Goal: Information Seeking & Learning: Learn about a topic

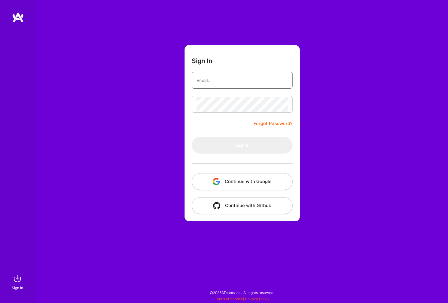
click at [0, 300] on com-1password-button at bounding box center [0, 300] width 0 height 0
click at [228, 81] on input "email" at bounding box center [242, 80] width 91 height 15
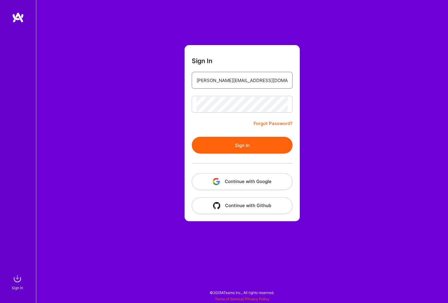
type input "jezen@jezenthomas.com"
click at [230, 139] on button "Sign In" at bounding box center [242, 145] width 101 height 17
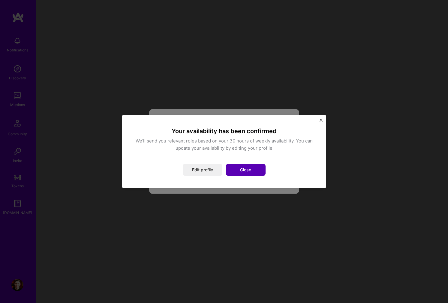
click at [240, 171] on button "Close" at bounding box center [246, 170] width 40 height 12
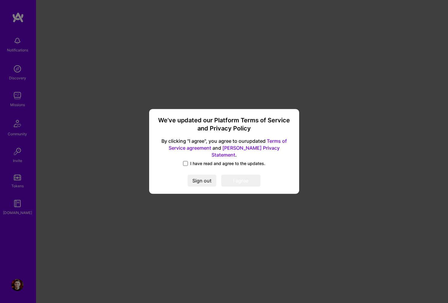
click at [184, 162] on span at bounding box center [185, 163] width 5 height 5
click at [0, 0] on input "I have read and agree to the updates." at bounding box center [0, 0] width 0 height 0
click at [248, 180] on button "I agree" at bounding box center [240, 181] width 39 height 12
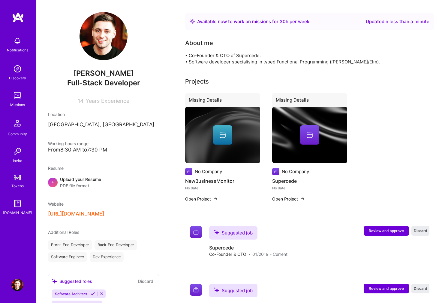
scroll to position [271, 0]
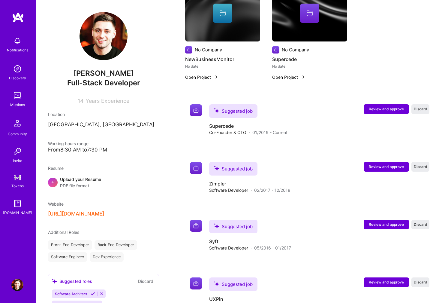
click at [20, 71] on img at bounding box center [17, 69] width 12 height 12
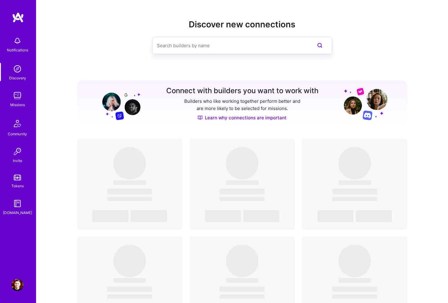
click at [20, 95] on img at bounding box center [17, 95] width 12 height 12
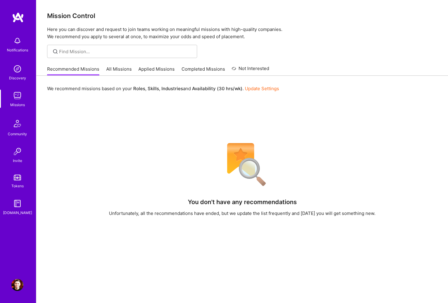
click at [121, 67] on link "All Missions" at bounding box center [119, 71] width 26 height 10
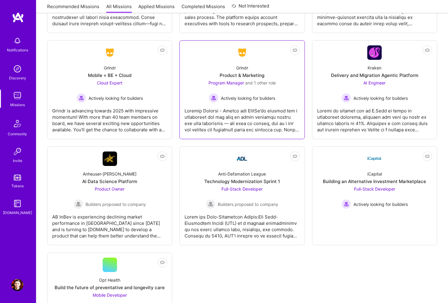
scroll to position [1736, 0]
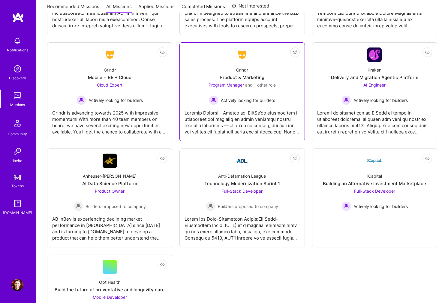
click at [247, 117] on div at bounding box center [242, 120] width 115 height 30
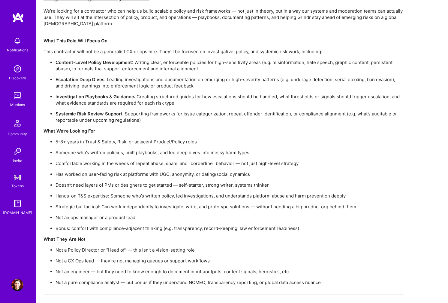
scroll to position [1235, 0]
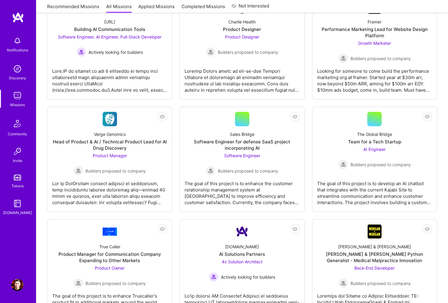
scroll to position [1736, 0]
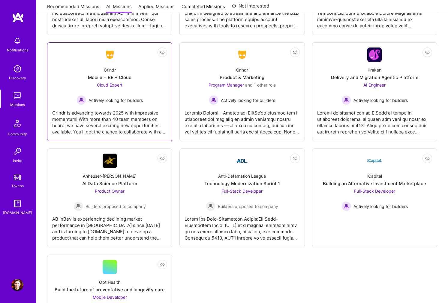
click at [138, 122] on div "Grindr is advancing towards 2025 with impressive momentum! With more than 40 te…" at bounding box center [109, 120] width 115 height 30
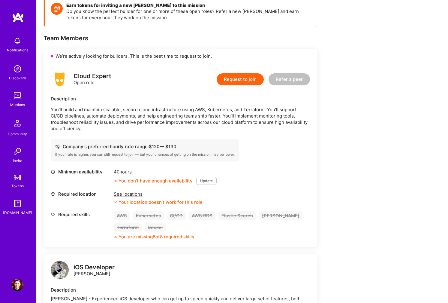
scroll to position [92, 0]
click at [121, 190] on div "See locations" at bounding box center [158, 193] width 89 height 6
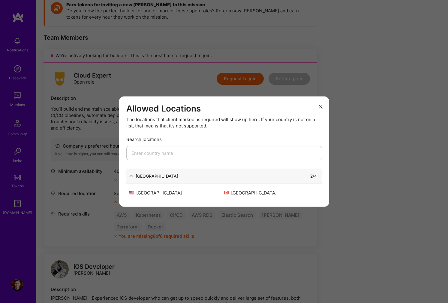
click at [112, 145] on div "Allowed Locations The locations that client marked as required will show up her…" at bounding box center [224, 151] width 448 height 303
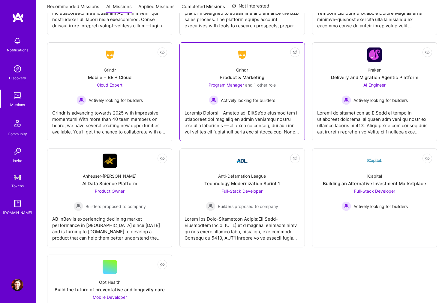
scroll to position [1801, 0]
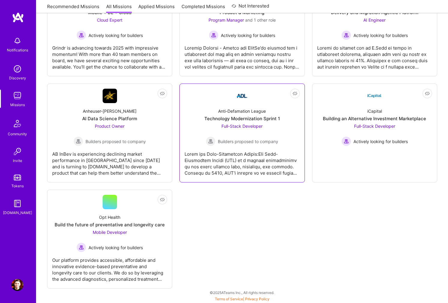
click at [239, 173] on div at bounding box center [242, 161] width 115 height 30
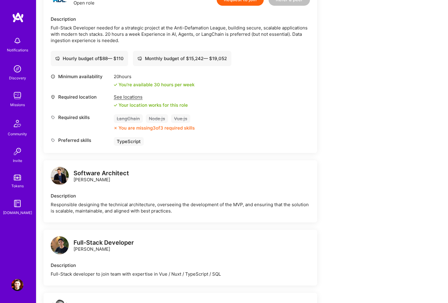
scroll to position [121, 0]
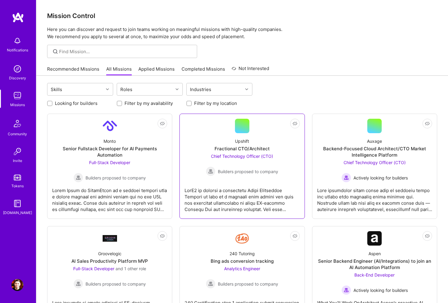
click at [224, 193] on div at bounding box center [242, 197] width 115 height 30
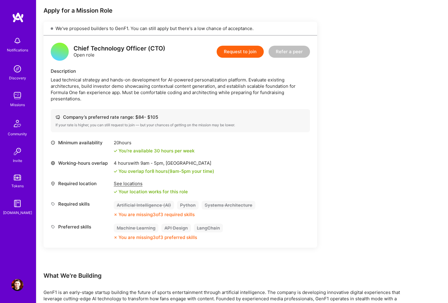
scroll to position [126, 0]
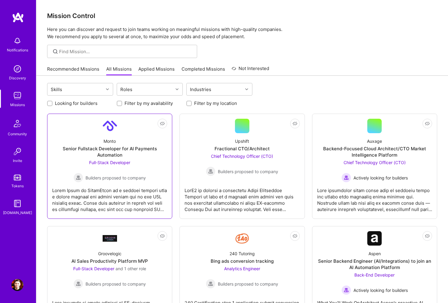
click at [131, 204] on div at bounding box center [109, 197] width 115 height 30
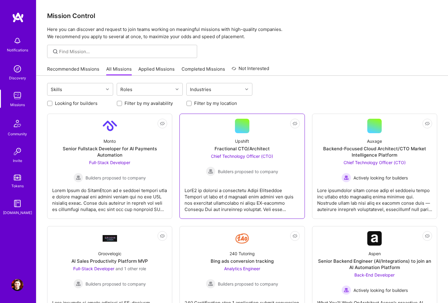
click at [247, 193] on div at bounding box center [242, 197] width 115 height 30
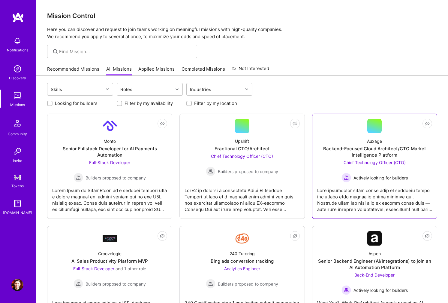
click at [346, 192] on div at bounding box center [374, 197] width 115 height 30
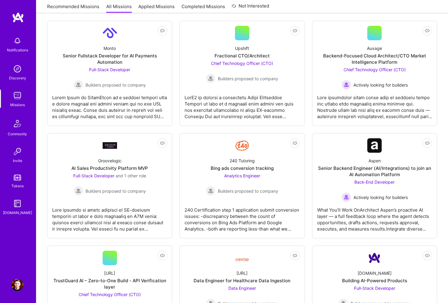
scroll to position [110, 0]
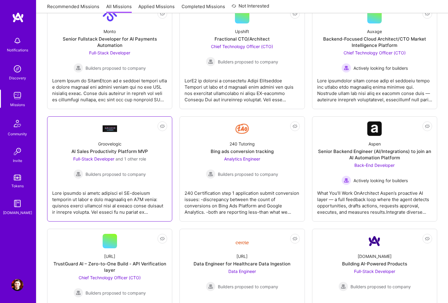
click at [134, 175] on span "Builders proposed to company" at bounding box center [116, 174] width 60 height 6
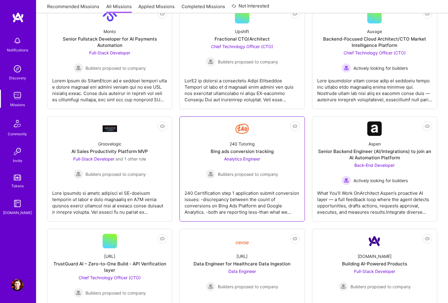
click at [245, 175] on span "Builders proposed to company" at bounding box center [248, 174] width 60 height 6
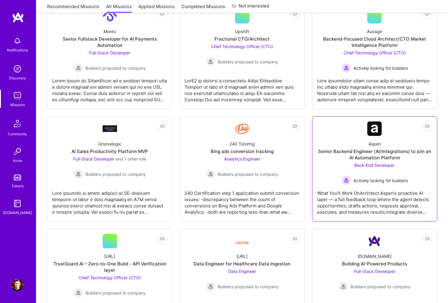
click at [362, 193] on div "What You’ll Work OnArchitect Aspen’s proactive AI layer — a full feedback loop …" at bounding box center [374, 200] width 115 height 30
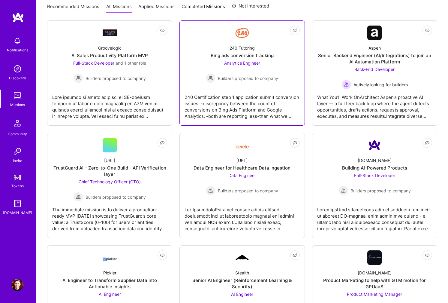
scroll to position [205, 0]
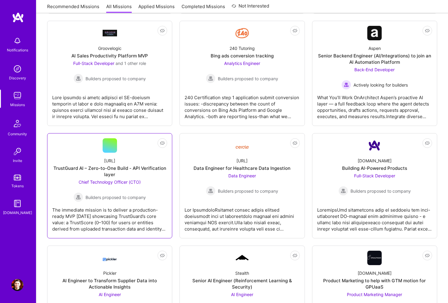
click at [138, 201] on div "Builders proposed to company" at bounding box center [110, 197] width 72 height 10
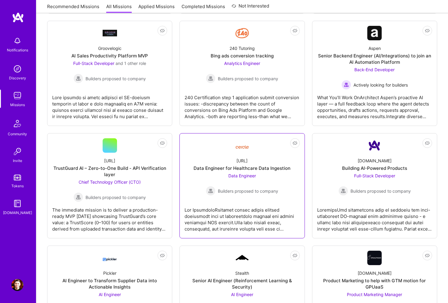
click at [232, 208] on div at bounding box center [242, 217] width 115 height 30
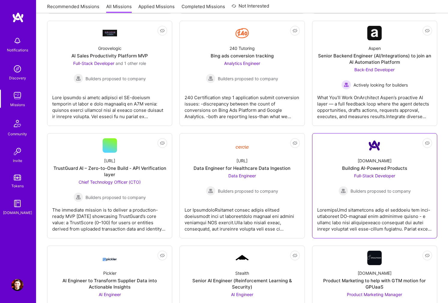
click at [351, 202] on div at bounding box center [374, 217] width 115 height 30
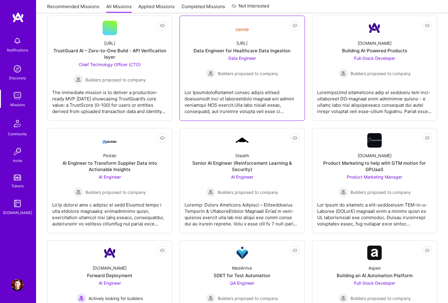
scroll to position [323, 0]
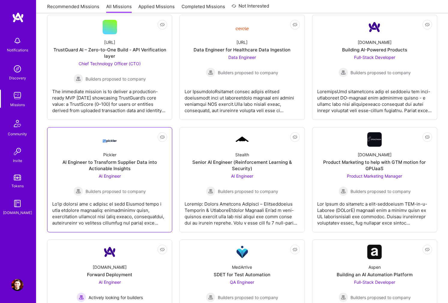
click at [125, 202] on div at bounding box center [109, 211] width 115 height 30
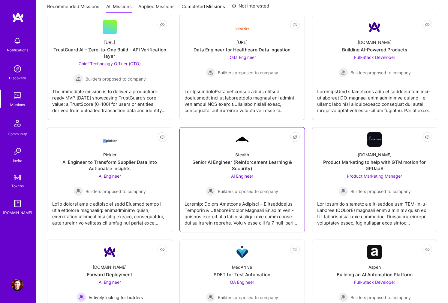
click at [240, 210] on div at bounding box center [242, 211] width 115 height 30
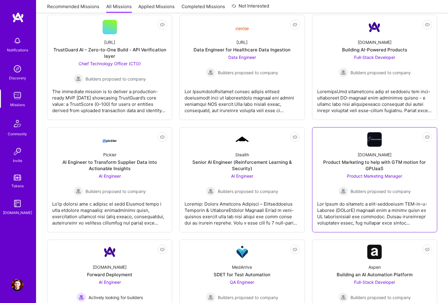
click at [365, 205] on div at bounding box center [374, 211] width 115 height 30
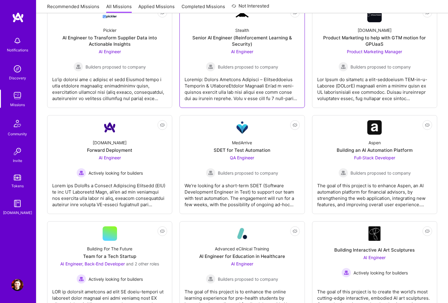
scroll to position [454, 0]
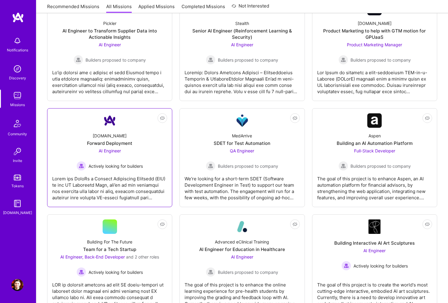
click at [113, 197] on div at bounding box center [109, 185] width 115 height 30
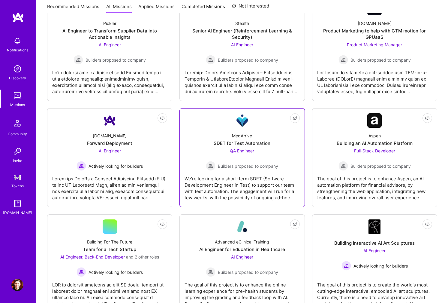
click at [230, 200] on div "We’re looking for a short-term SDET (Software Development Engineer in Test) to …" at bounding box center [242, 185] width 115 height 30
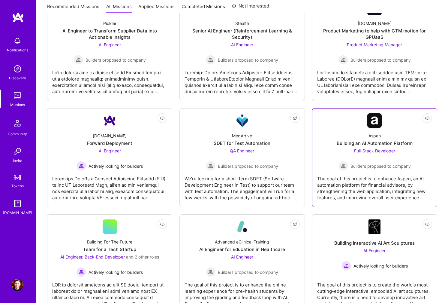
click at [327, 195] on div "The goal of this project is to enhance Aspen, an AI automation platform for fin…" at bounding box center [374, 185] width 115 height 30
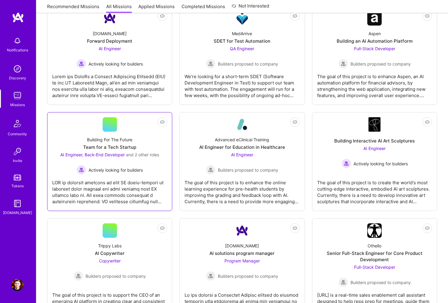
scroll to position [575, 0]
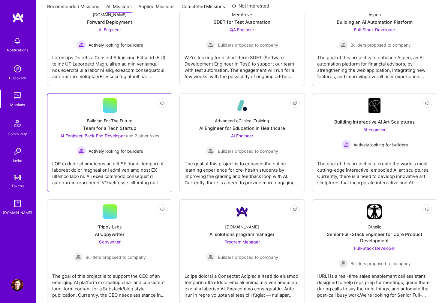
click at [140, 168] on div at bounding box center [109, 170] width 115 height 30
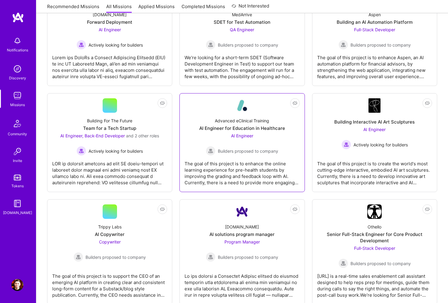
click at [254, 172] on div "The goal of this project is to enhance the online learning experience for pre-h…" at bounding box center [242, 170] width 115 height 30
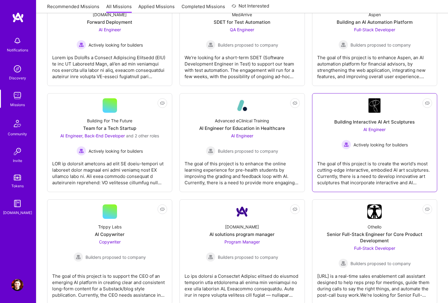
click at [366, 173] on div "The goal of this project is to create the world's most cutting-edge interactive…" at bounding box center [374, 170] width 115 height 30
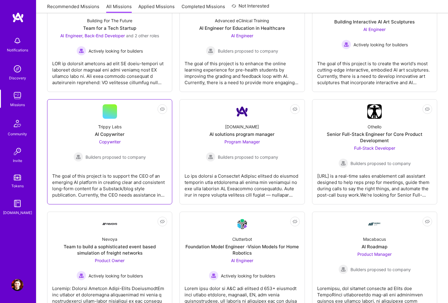
scroll to position [677, 0]
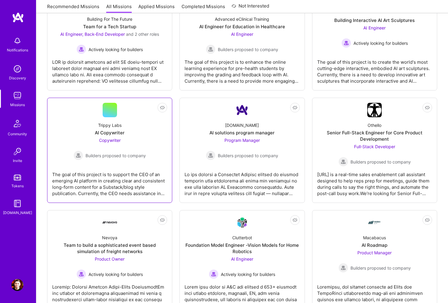
click at [123, 190] on div "The goal of this project is to support the CEO of an emerging AI platform in cr…" at bounding box center [109, 181] width 115 height 30
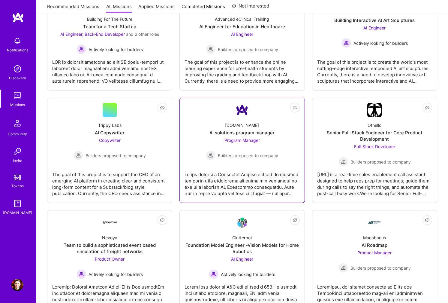
click at [240, 189] on div at bounding box center [242, 181] width 115 height 30
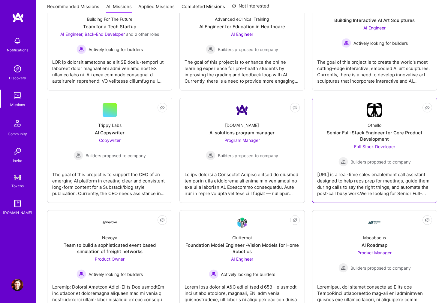
click at [344, 194] on div "Othello.ai is a real-time sales enablement call assistant designed to help reps…" at bounding box center [374, 181] width 115 height 30
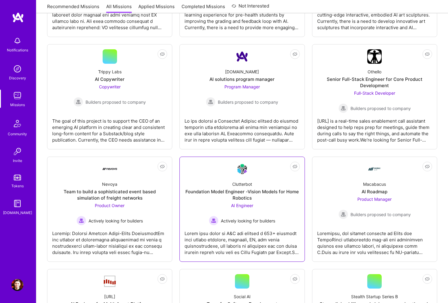
scroll to position [733, 0]
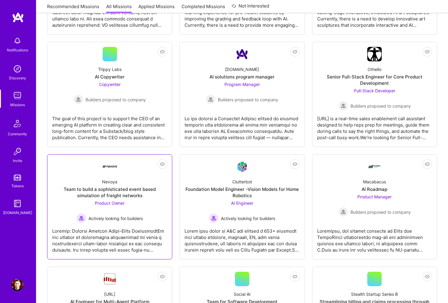
click at [145, 244] on div at bounding box center [109, 238] width 115 height 30
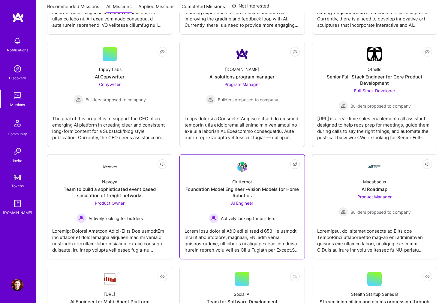
click at [230, 243] on div at bounding box center [242, 238] width 115 height 30
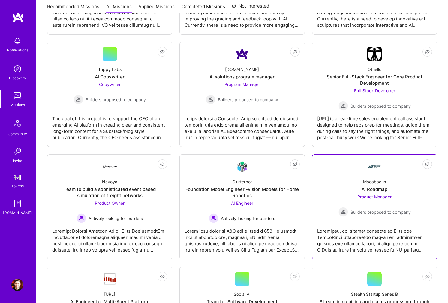
click at [345, 239] on div at bounding box center [374, 238] width 115 height 30
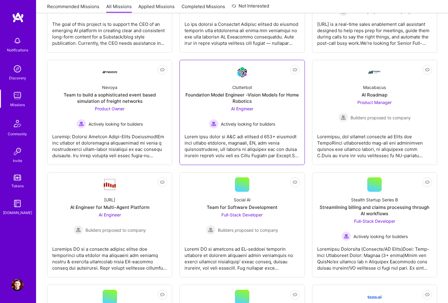
scroll to position [828, 0]
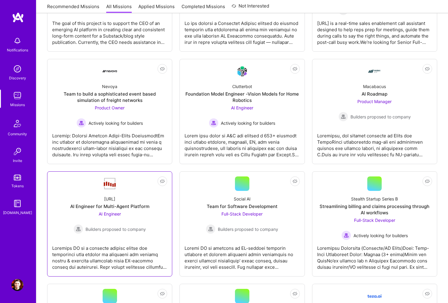
click at [120, 258] on div at bounding box center [109, 255] width 115 height 30
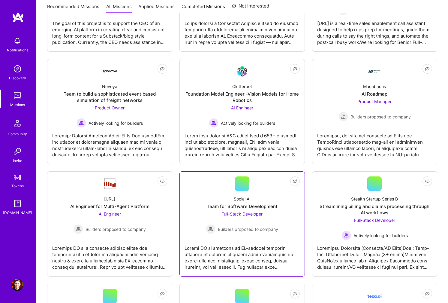
click at [246, 267] on div at bounding box center [242, 255] width 115 height 30
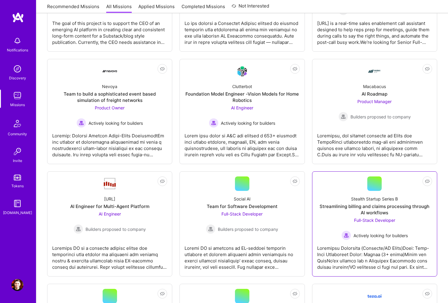
click at [357, 268] on div at bounding box center [374, 255] width 115 height 30
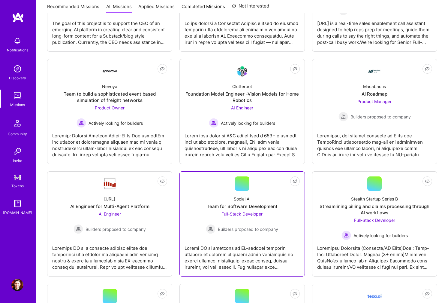
scroll to position [931, 0]
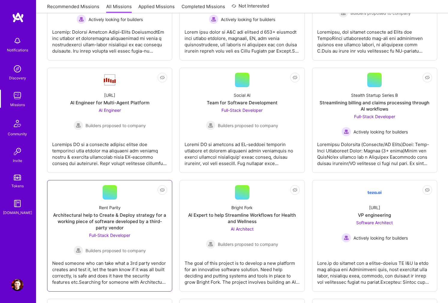
click at [134, 272] on div "Need someone who can take what a 3rd party vendor creates and test it, let the …" at bounding box center [109, 270] width 115 height 30
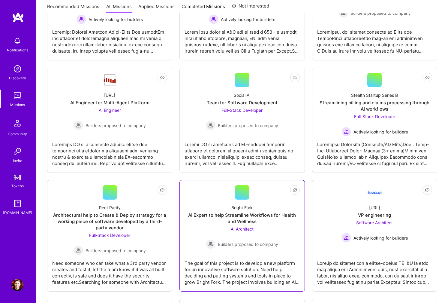
click at [255, 269] on div "The goal of this project is to develop a new platform for an innovative softwar…" at bounding box center [242, 270] width 115 height 30
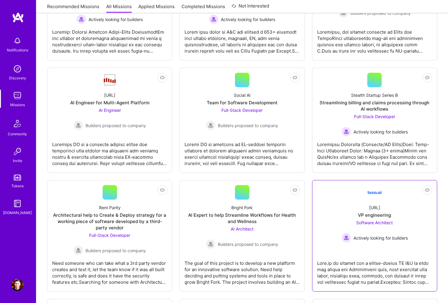
click at [362, 279] on div at bounding box center [374, 270] width 115 height 30
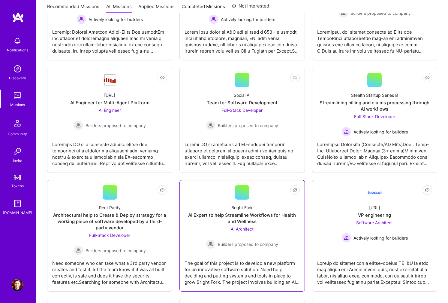
scroll to position [1163, 0]
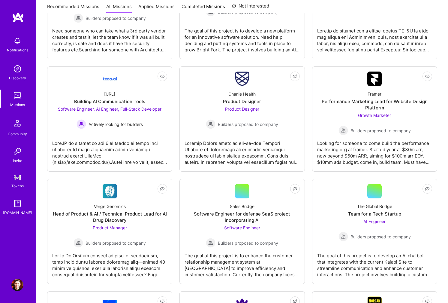
click at [18, 285] on img at bounding box center [17, 285] width 12 height 12
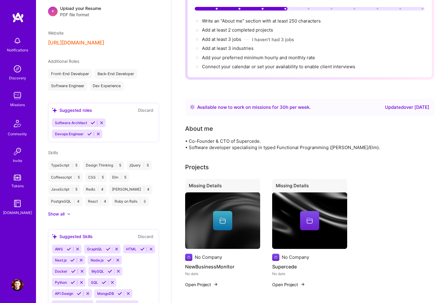
scroll to position [222, 0]
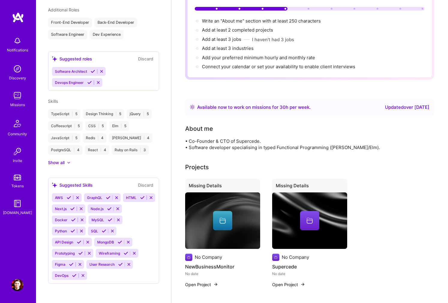
click at [70, 162] on icon at bounding box center [69, 162] width 2 height 1
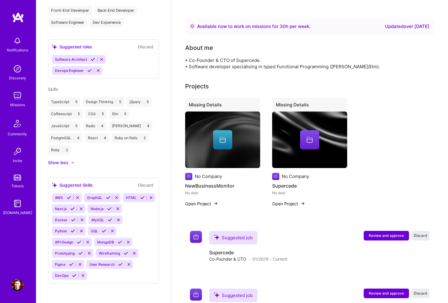
scroll to position [145, 0]
click at [70, 197] on icon at bounding box center [69, 197] width 5 height 5
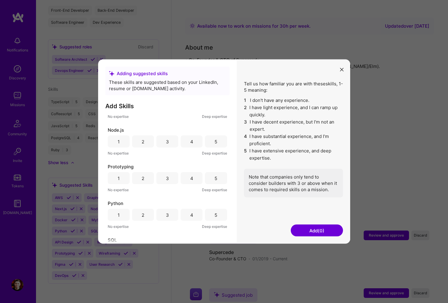
scroll to position [450, 0]
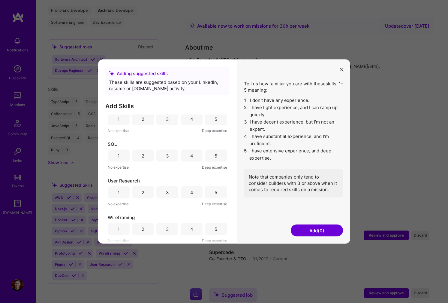
click at [339, 71] on button "modal" at bounding box center [341, 69] width 7 height 10
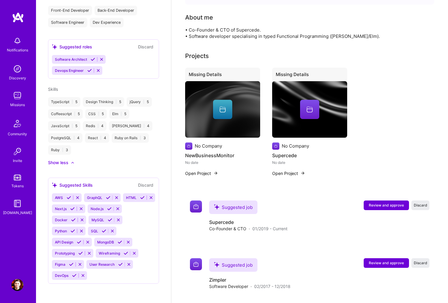
scroll to position [0, 0]
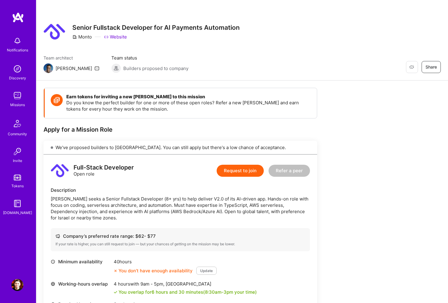
click at [284, 197] on div "Monto seeks a Senior Fullstack Developer (8+ yrs) to help deliver V2.0 of its A…" at bounding box center [180, 207] width 259 height 25
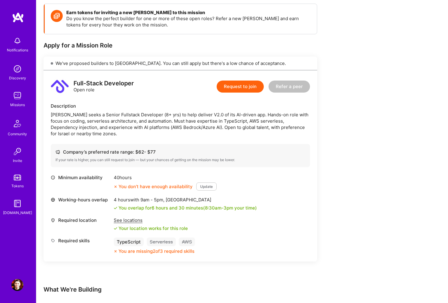
scroll to position [142, 0]
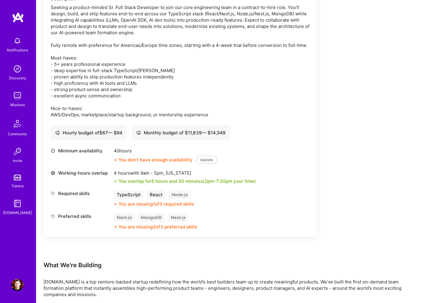
scroll to position [196, 0]
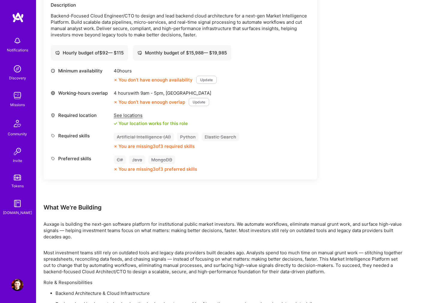
scroll to position [188, 0]
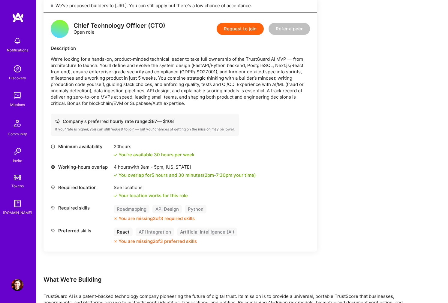
scroll to position [145, 0]
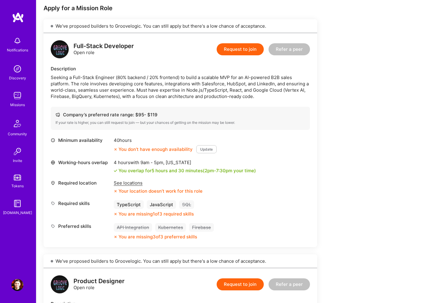
scroll to position [122, 0]
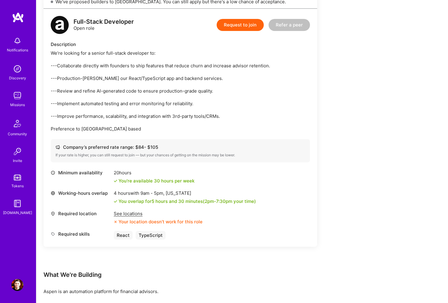
scroll to position [148, 0]
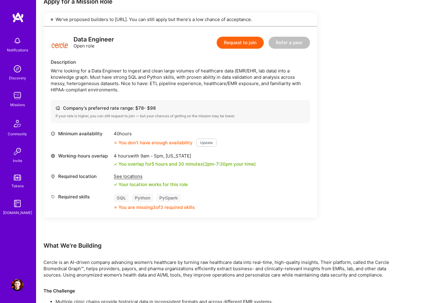
scroll to position [132, 0]
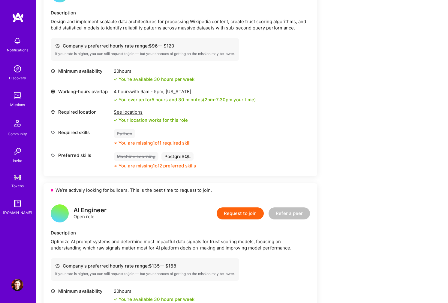
scroll to position [179, 0]
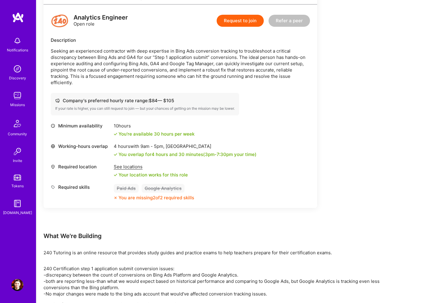
scroll to position [152, 0]
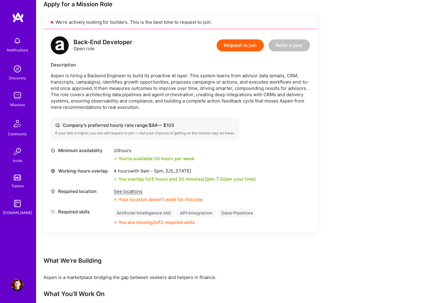
scroll to position [125, 0]
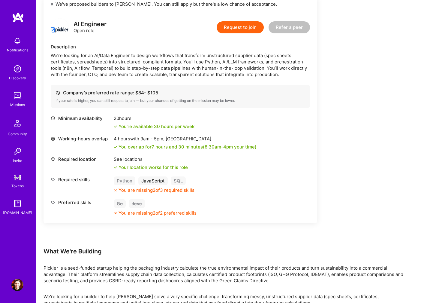
scroll to position [143, 0]
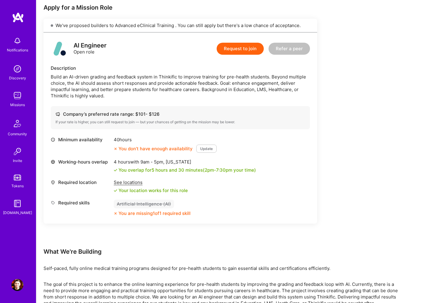
scroll to position [122, 0]
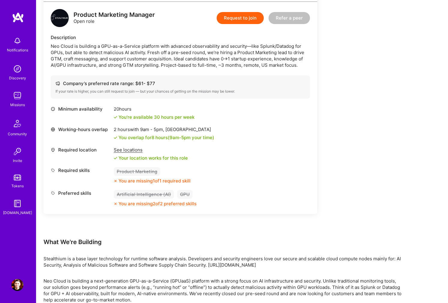
scroll to position [154, 0]
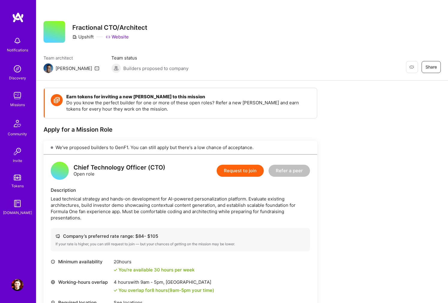
scroll to position [122, 0]
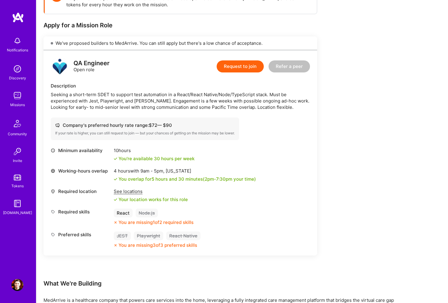
scroll to position [105, 0]
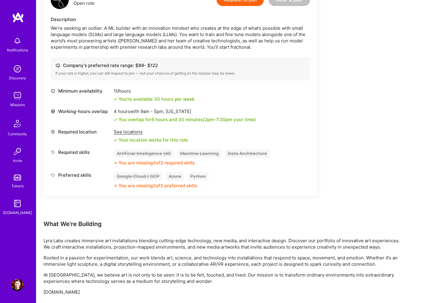
scroll to position [172, 0]
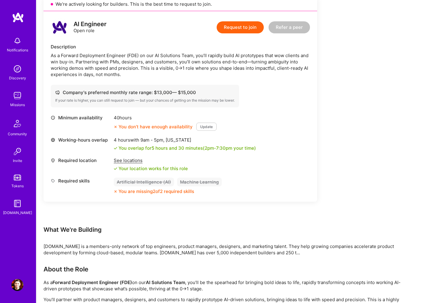
scroll to position [145, 0]
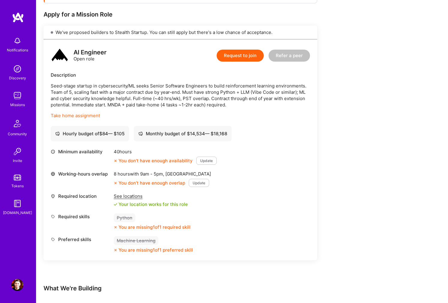
scroll to position [116, 0]
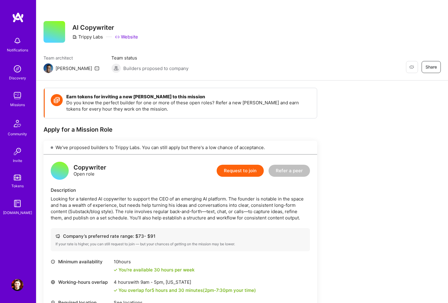
scroll to position [161, 0]
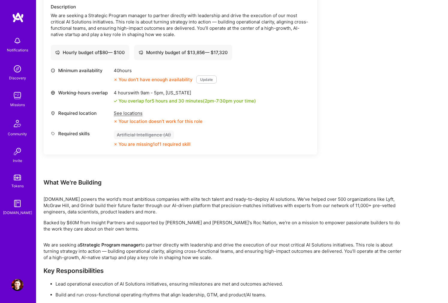
scroll to position [184, 0]
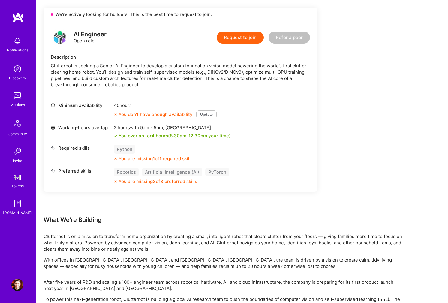
scroll to position [135, 0]
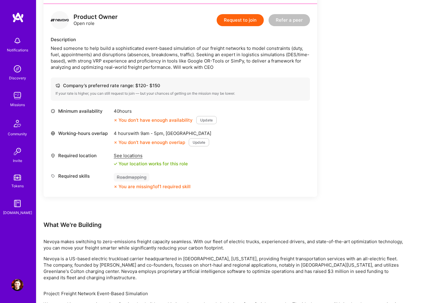
scroll to position [152, 0]
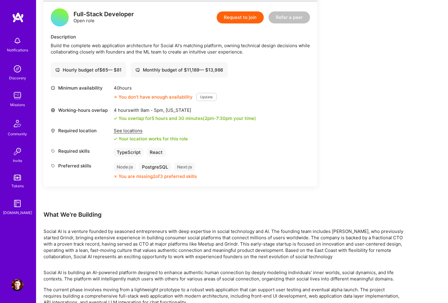
scroll to position [158, 0]
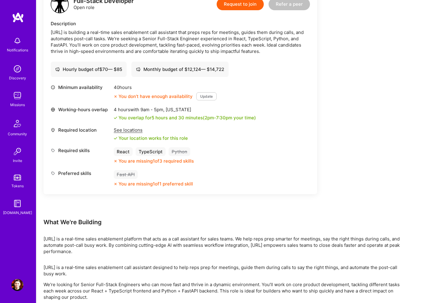
scroll to position [182, 0]
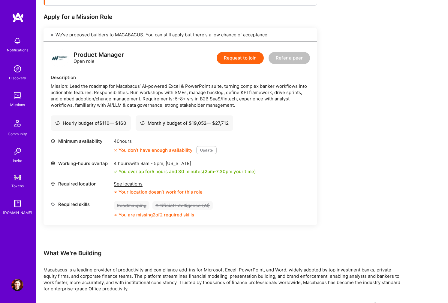
scroll to position [124, 0]
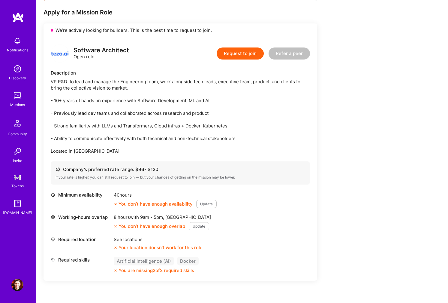
scroll to position [125, 0]
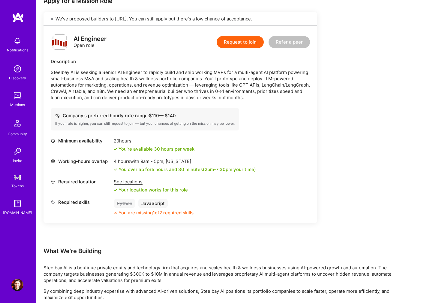
scroll to position [130, 0]
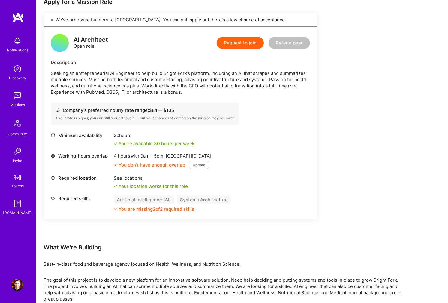
scroll to position [146, 0]
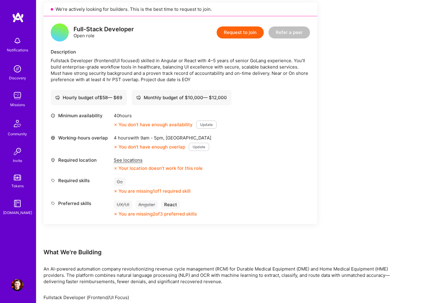
scroll to position [139, 0]
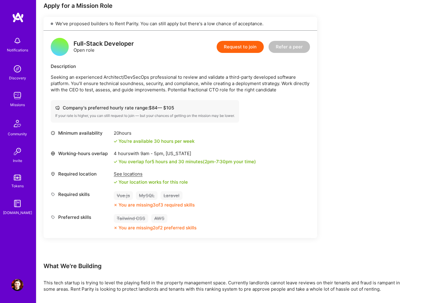
scroll to position [135, 0]
